Goal: Transaction & Acquisition: Book appointment/travel/reservation

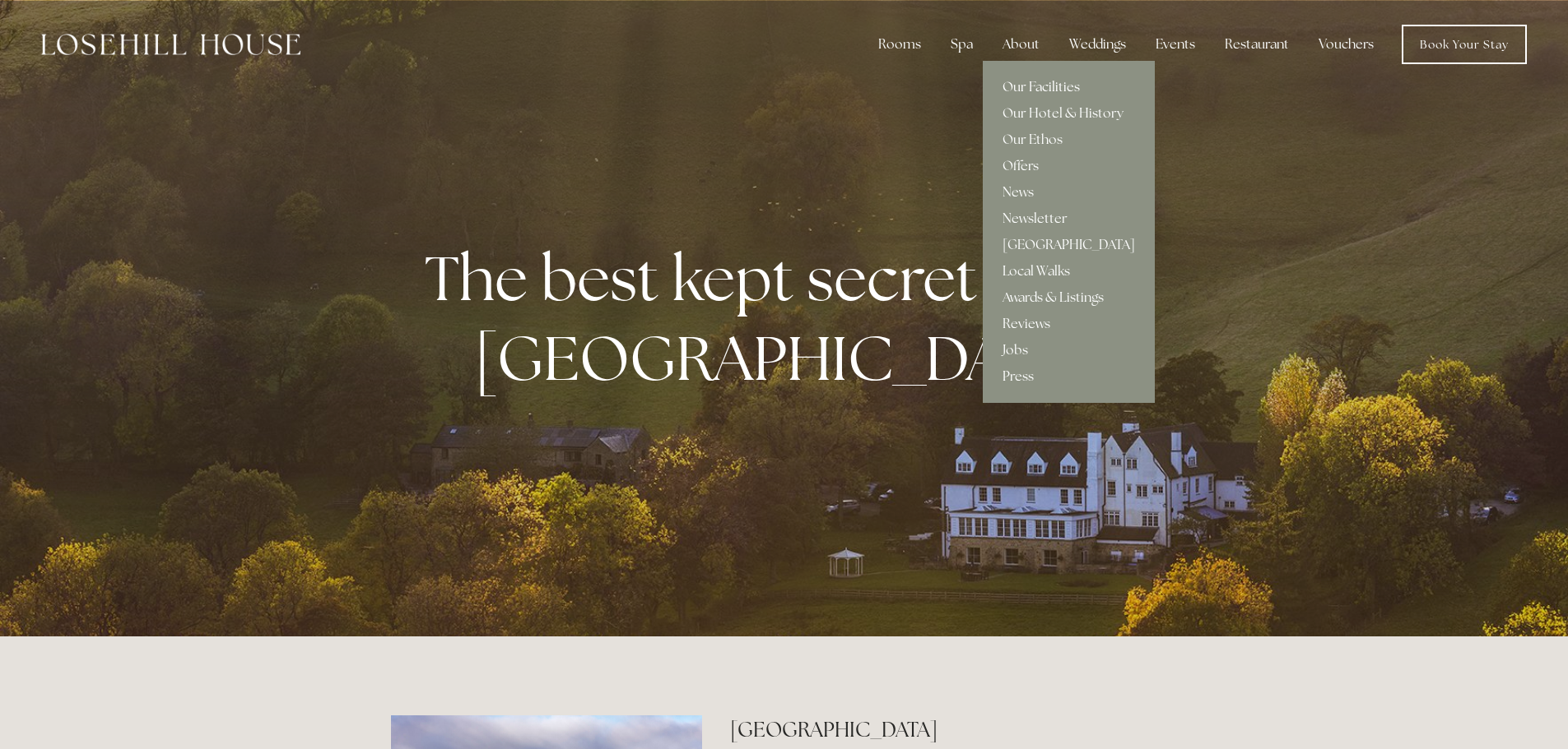
click at [1039, 81] on link "Our Facilities" at bounding box center [1069, 87] width 172 height 27
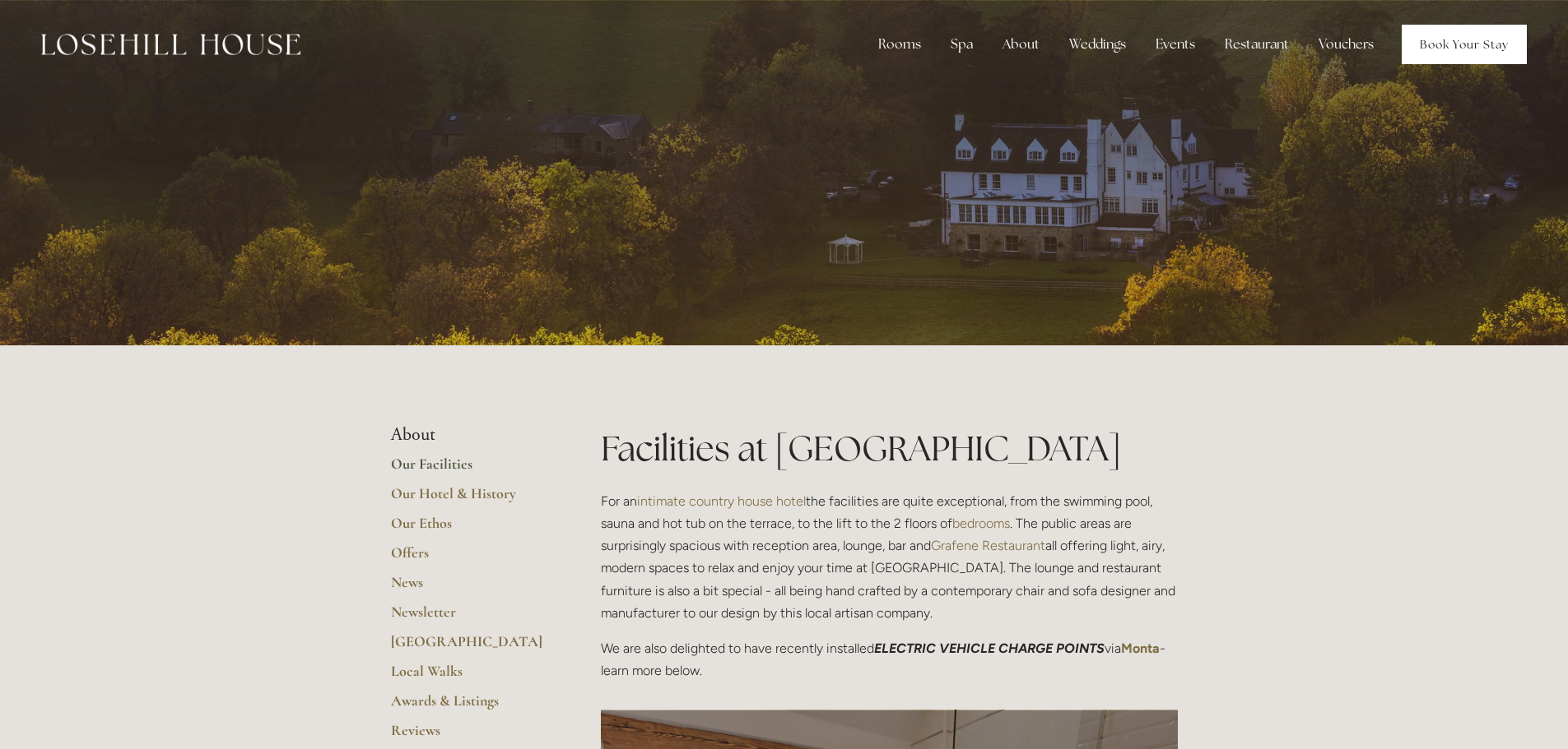
click at [1439, 50] on link "Book Your Stay" at bounding box center [1463, 44] width 125 height 39
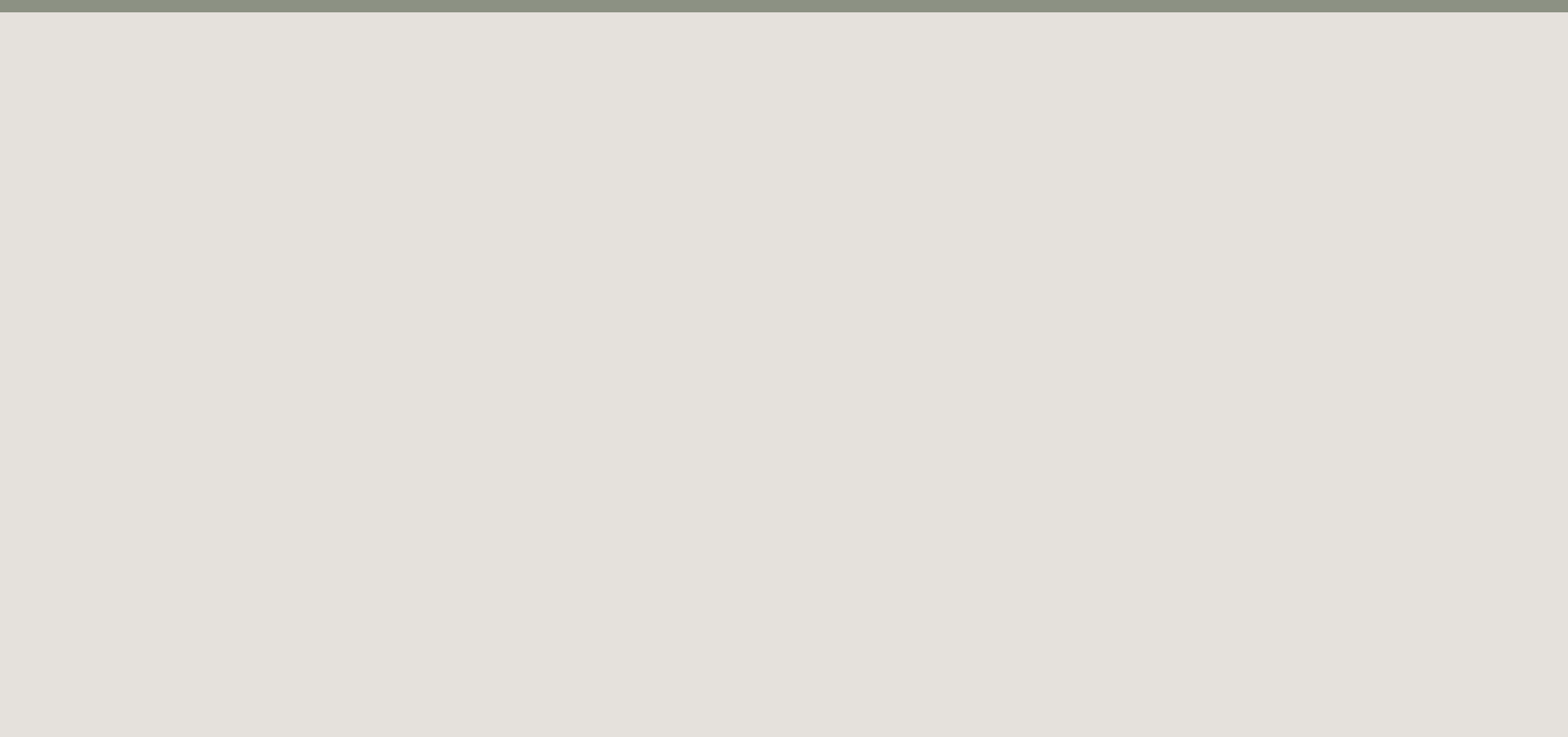
scroll to position [57, 0]
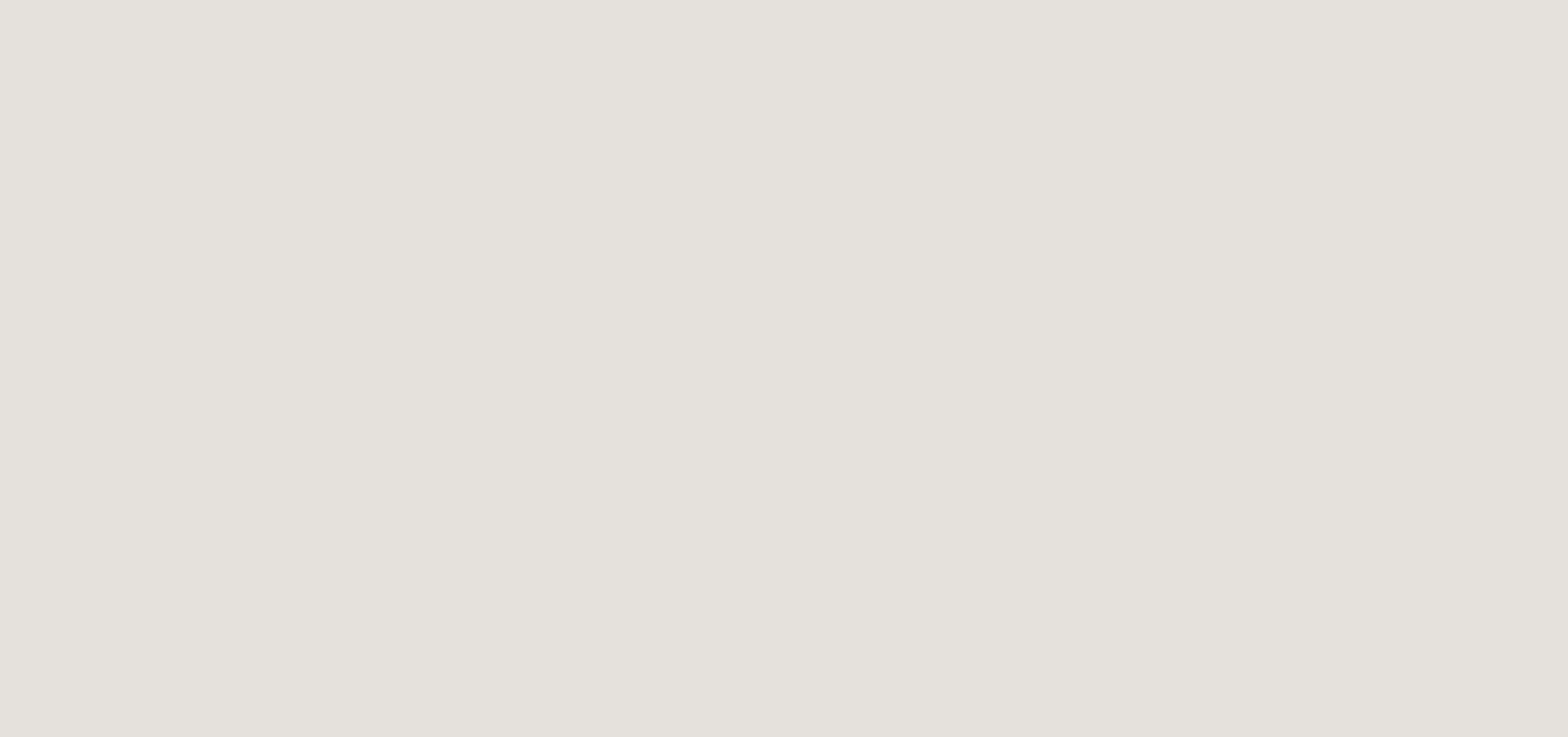
scroll to position [395, 0]
